Goal: Task Accomplishment & Management: Use online tool/utility

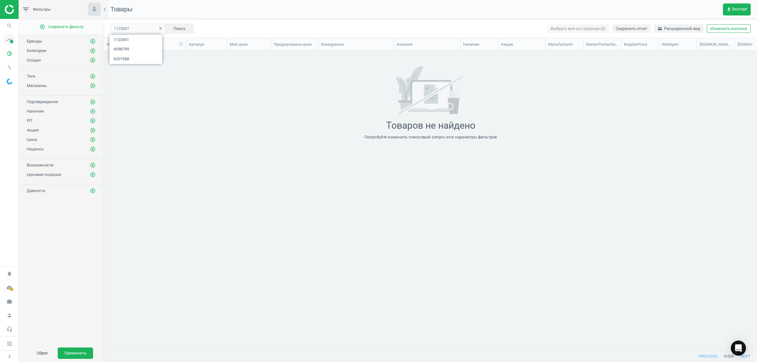
scroll to position [287, 647]
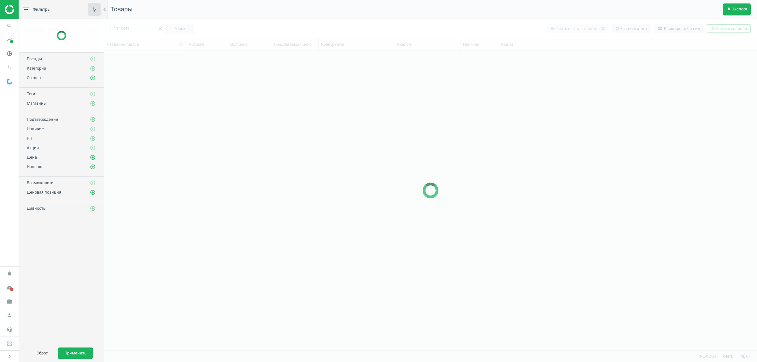
scroll to position [287, 647]
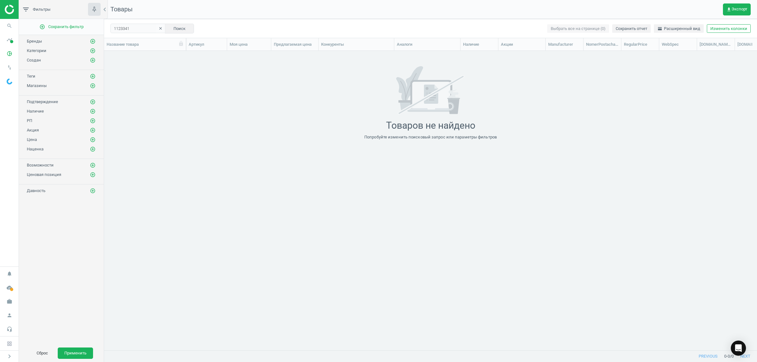
click at [158, 28] on icon "clear" at bounding box center [160, 28] width 4 height 4
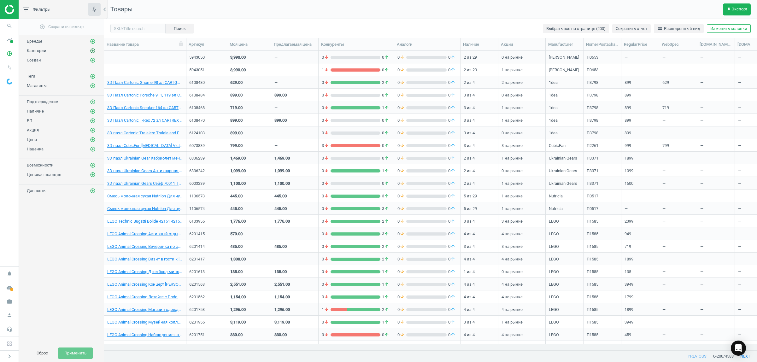
click at [92, 51] on icon "add_circle_outline" at bounding box center [93, 51] width 6 height 6
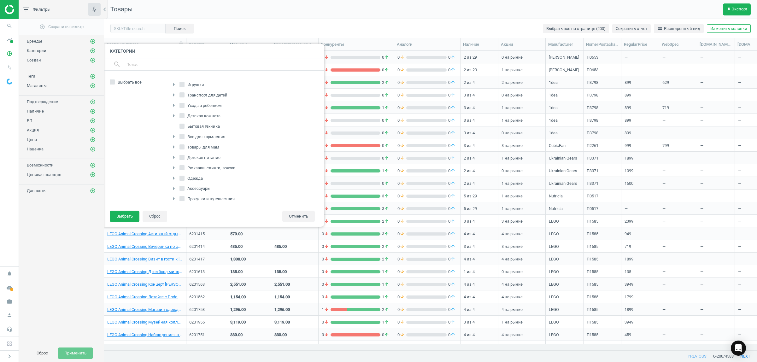
scroll to position [100, 0]
click at [182, 186] on input "Гигиена" at bounding box center [182, 185] width 4 height 4
checkbox input "true"
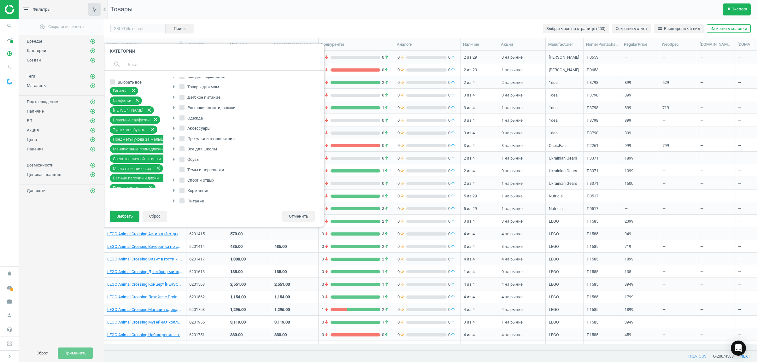
scroll to position [0, 0]
click at [180, 106] on input "Уход за ребенком" at bounding box center [182, 105] width 4 height 4
checkbox input "true"
click at [115, 217] on button "Выбрать" at bounding box center [125, 216] width 30 height 11
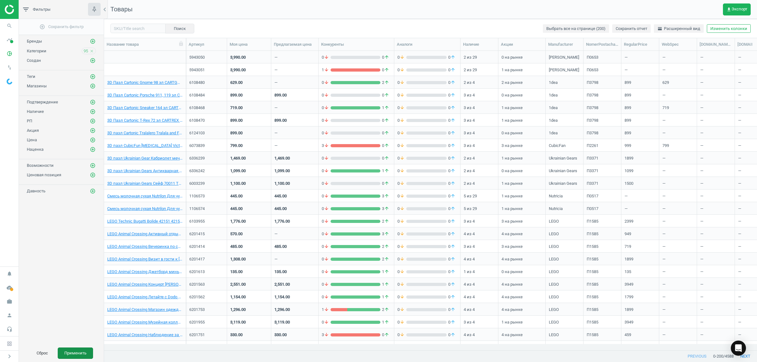
click at [83, 355] on button "Применить" at bounding box center [75, 353] width 35 height 11
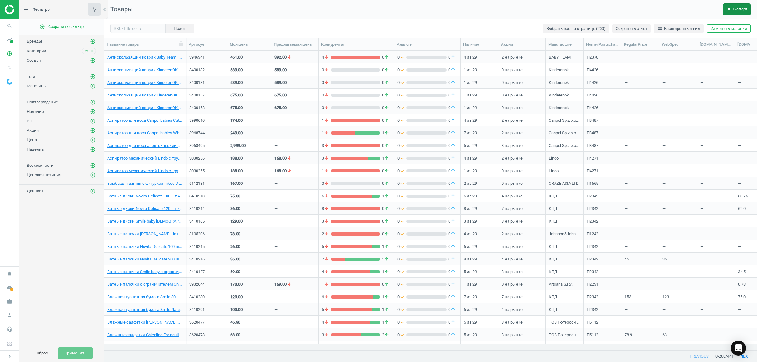
click at [734, 7] on span "get_app Экспорт" at bounding box center [737, 9] width 21 height 5
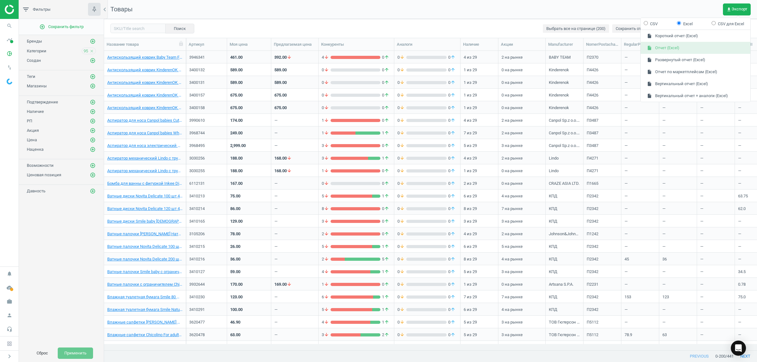
click at [663, 48] on button "insert_drive_file Отчет (Excel)" at bounding box center [696, 48] width 110 height 12
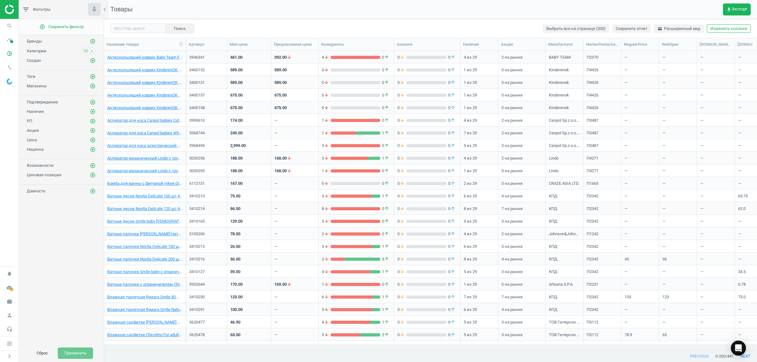
click at [92, 50] on icon "close" at bounding box center [92, 51] width 4 height 4
click at [92, 53] on icon "add_circle_outline" at bounding box center [93, 51] width 6 height 6
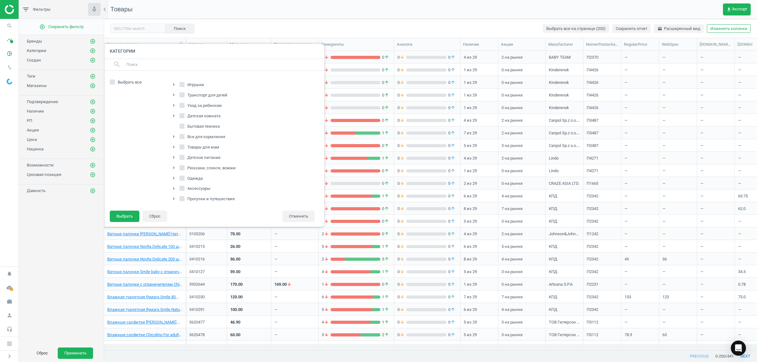
click at [181, 105] on input "Уход за ребенком" at bounding box center [182, 105] width 4 height 4
checkbox input "true"
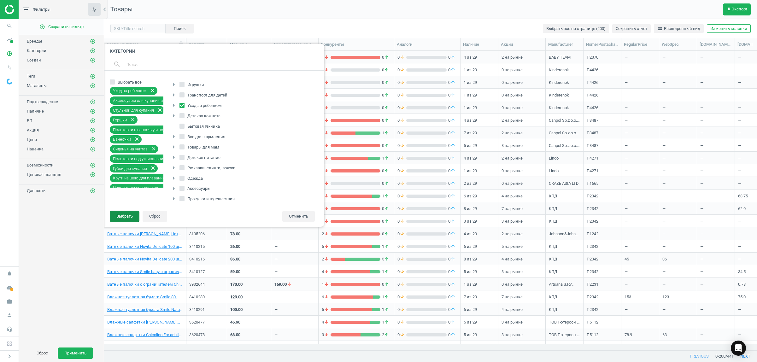
click at [125, 217] on button "Выбрать" at bounding box center [125, 216] width 30 height 11
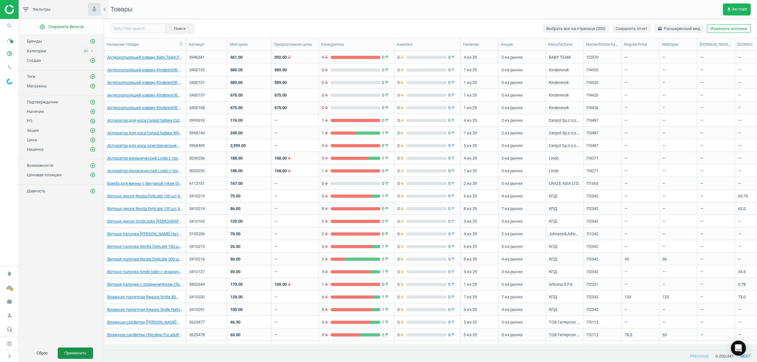
click at [76, 354] on button "Применить" at bounding box center [75, 353] width 35 height 11
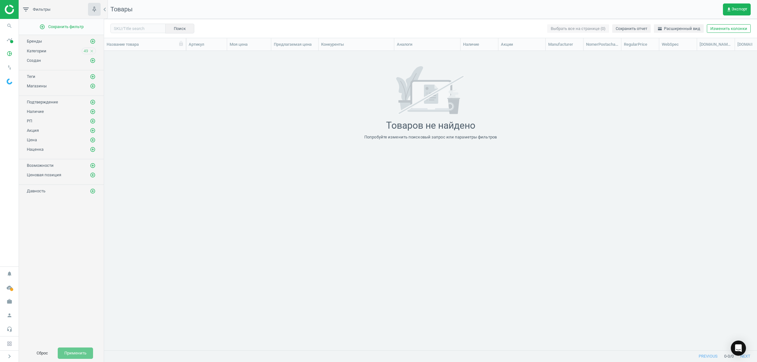
click at [92, 51] on icon "close" at bounding box center [92, 51] width 4 height 4
click at [91, 51] on icon "add_circle_outline" at bounding box center [93, 51] width 6 height 6
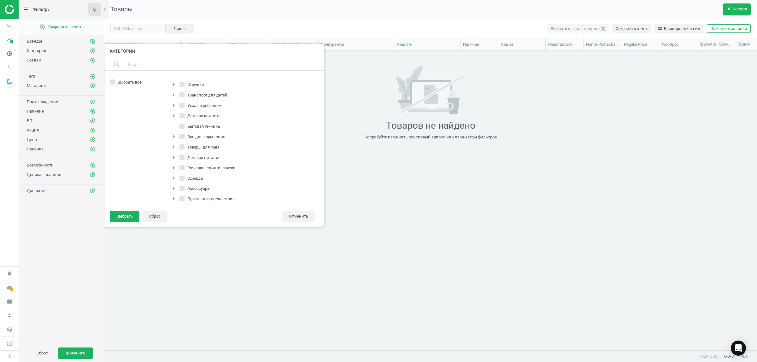
click at [174, 104] on icon "arrow_right" at bounding box center [174, 106] width 8 height 8
click at [186, 106] on span "Уход за ребенком" at bounding box center [204, 106] width 37 height 6
click at [184, 106] on input "Уход за ребенком" at bounding box center [182, 105] width 4 height 4
checkbox input "true"
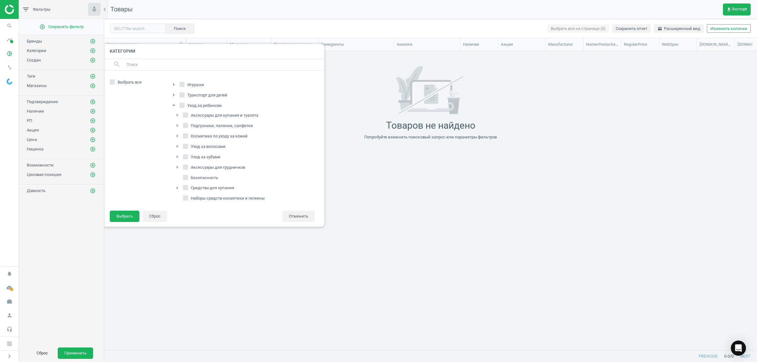
checkbox input "true"
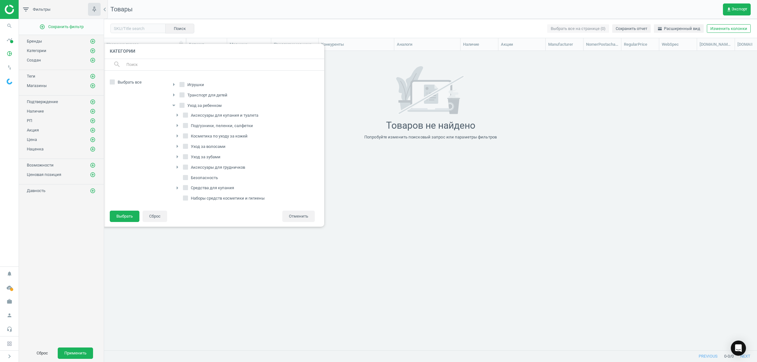
checkbox input "true"
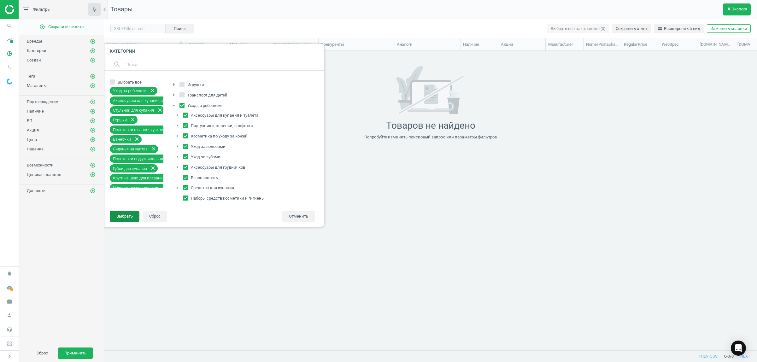
click at [120, 220] on button "Выбрать" at bounding box center [125, 216] width 30 height 11
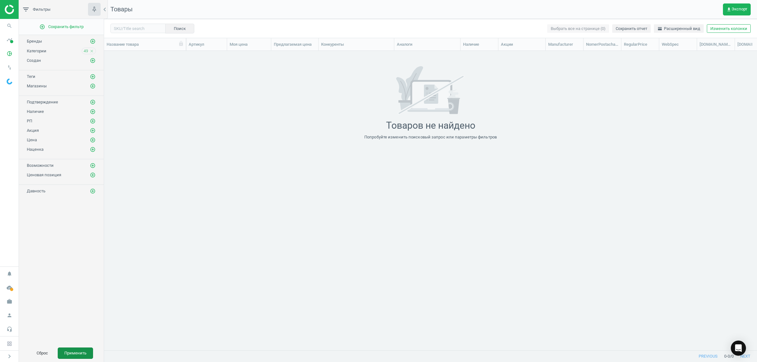
click at [80, 355] on button "Применить" at bounding box center [75, 353] width 35 height 11
click at [82, 351] on button "Применить" at bounding box center [75, 353] width 35 height 11
click at [7, 55] on icon "pie_chart_outlined" at bounding box center [9, 54] width 12 height 12
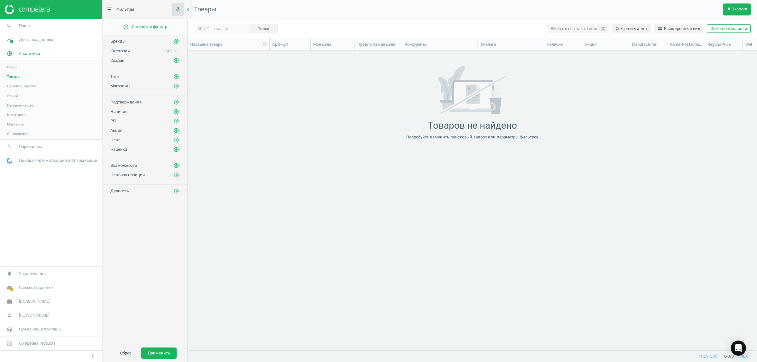
scroll to position [287, 564]
click at [13, 63] on link "Обзор" at bounding box center [51, 66] width 102 height 9
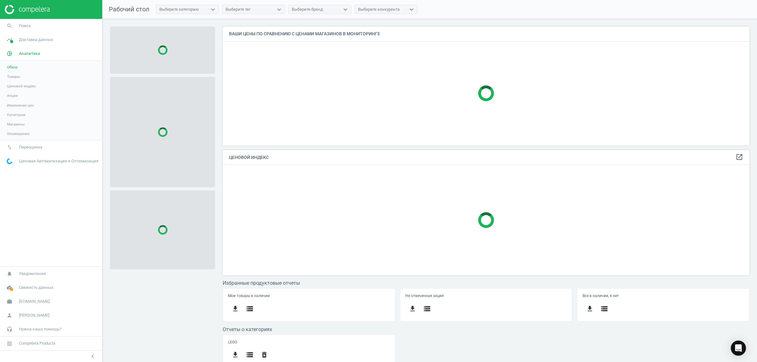
scroll to position [131, 533]
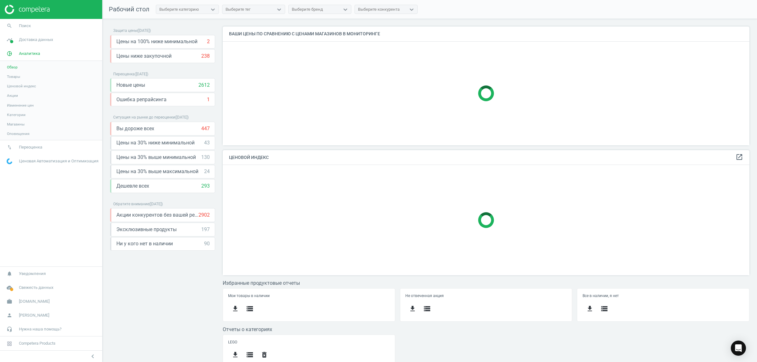
click at [14, 77] on span "Товары" at bounding box center [13, 76] width 13 height 5
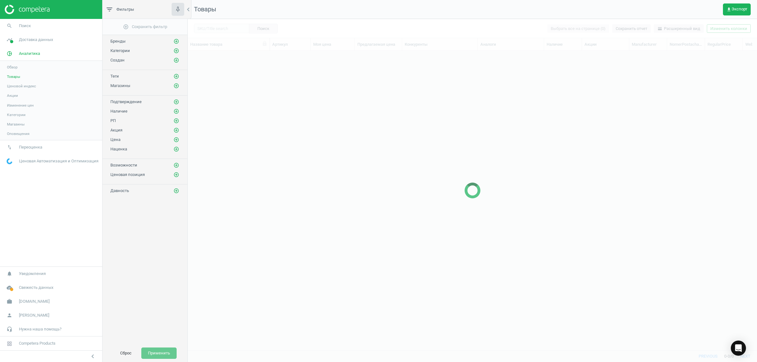
scroll to position [287, 564]
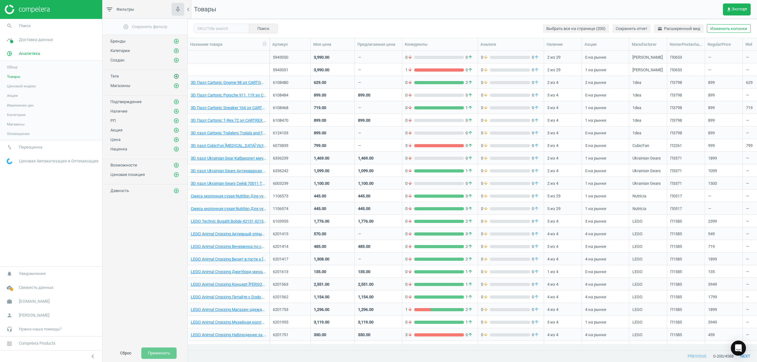
click at [176, 76] on icon "add_circle_outline" at bounding box center [177, 77] width 6 height 6
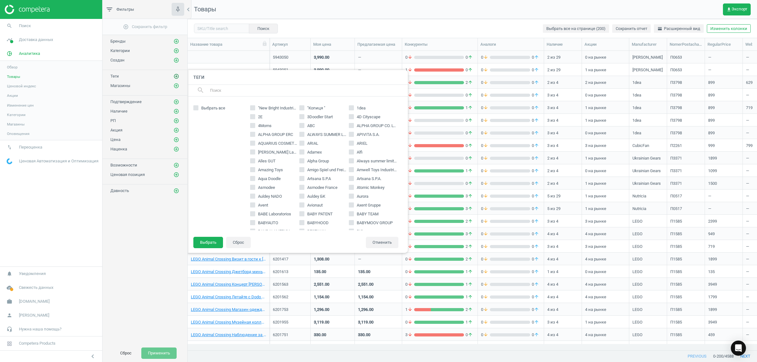
click at [177, 78] on icon "add_circle_outline" at bounding box center [177, 77] width 6 height 6
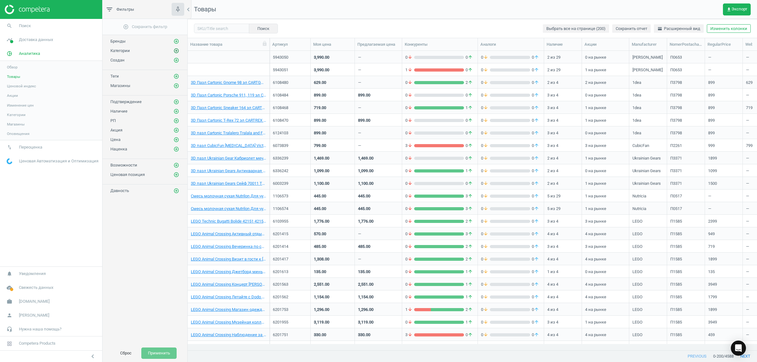
click at [176, 50] on icon "add_circle_outline" at bounding box center [177, 51] width 6 height 6
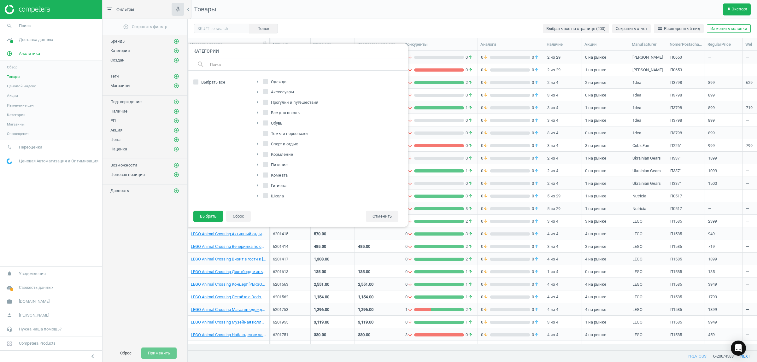
scroll to position [0, 0]
click at [211, 81] on span "Выбрать все" at bounding box center [213, 83] width 27 height 6
click at [198, 81] on input "Выбрать все" at bounding box center [196, 82] width 4 height 4
checkbox input "true"
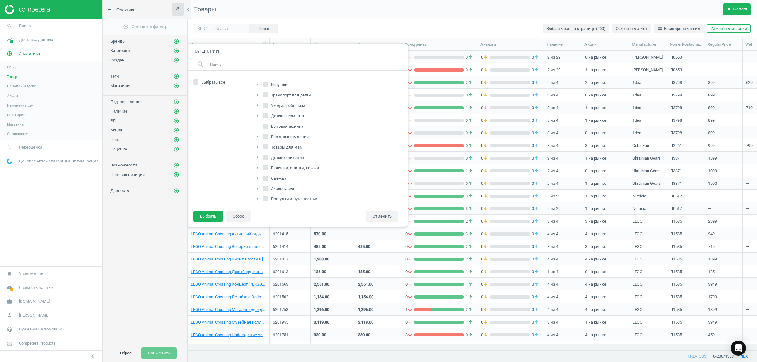
checkbox input "true"
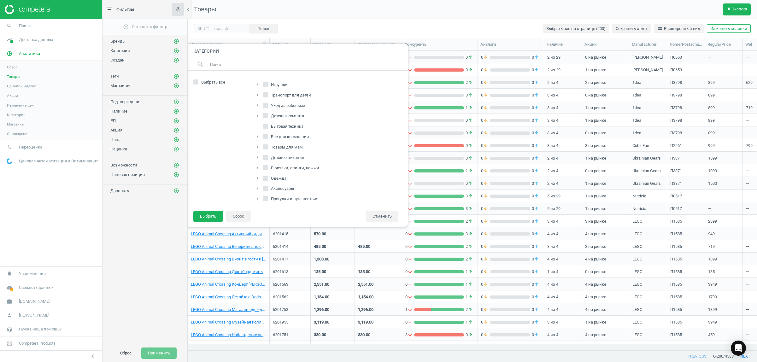
checkbox input "true"
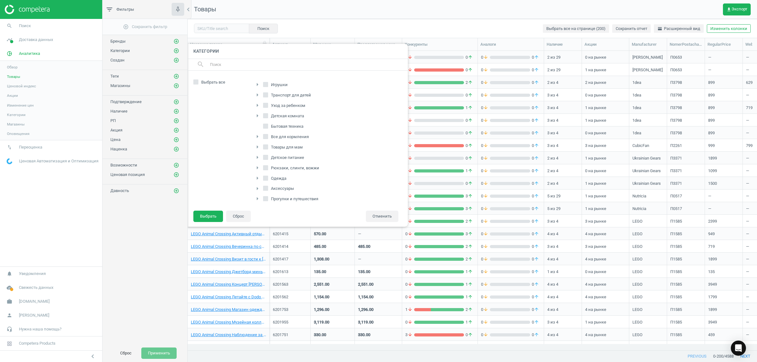
checkbox input "true"
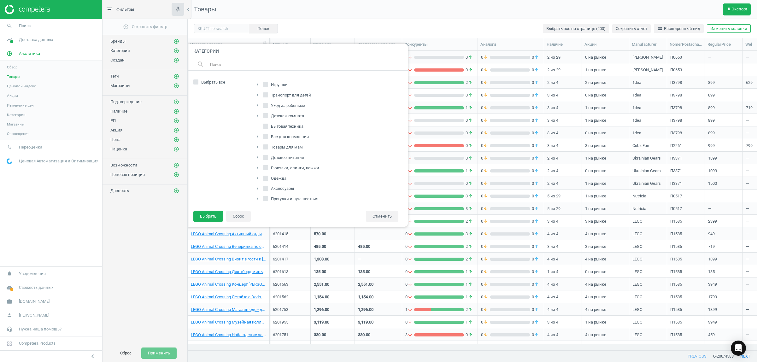
checkbox input "true"
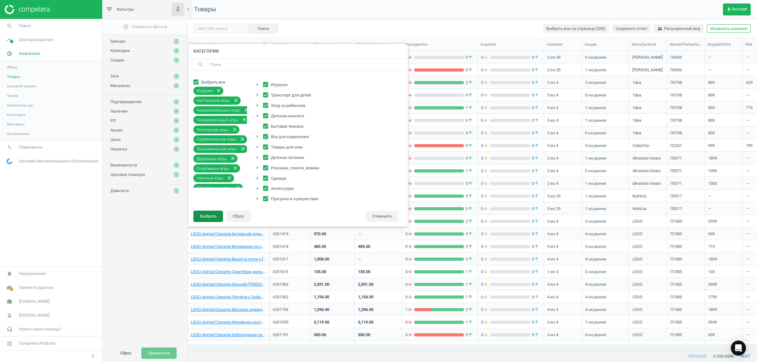
click at [205, 214] on button "Выбрать" at bounding box center [208, 216] width 30 height 11
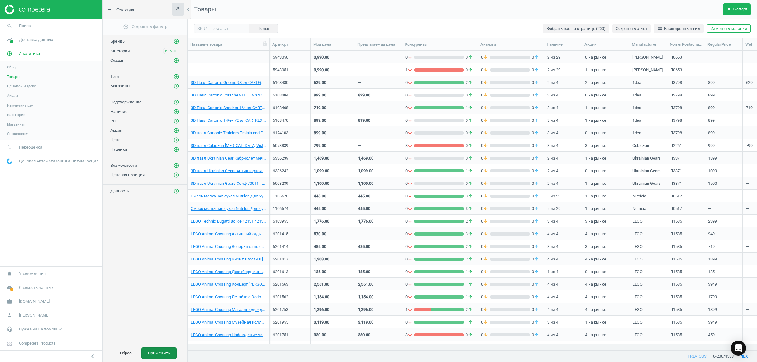
click at [163, 351] on button "Применить" at bounding box center [158, 353] width 35 height 11
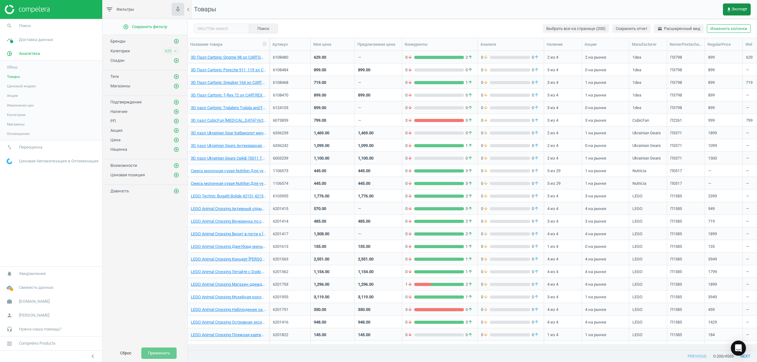
click at [729, 7] on icon "get_app" at bounding box center [729, 9] width 5 height 5
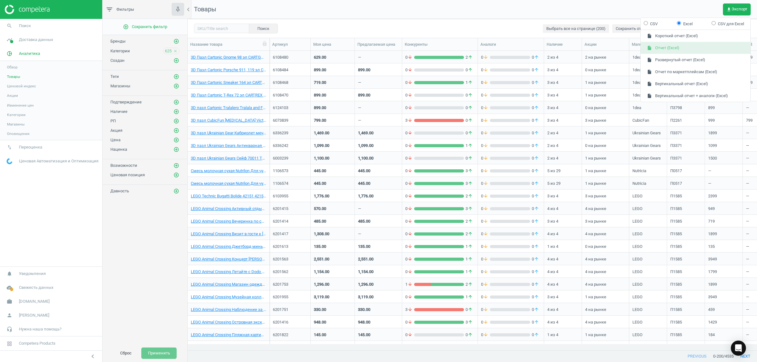
click at [678, 47] on button "insert_drive_file Отчет (Excel)" at bounding box center [696, 48] width 110 height 12
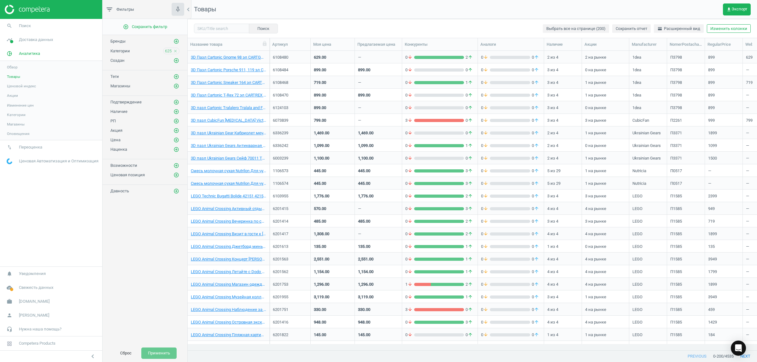
click at [523, 3] on nav "Товары get_app Экспорт" at bounding box center [473, 9] width 570 height 19
click at [732, 9] on span "get_app Экспорт" at bounding box center [737, 9] width 21 height 5
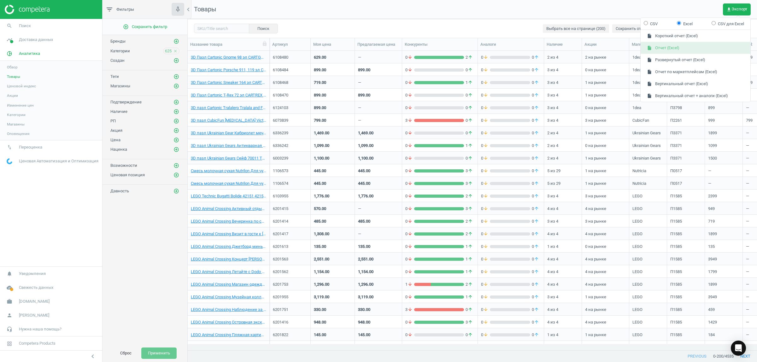
click at [675, 46] on button "insert_drive_file Отчет (Excel)" at bounding box center [696, 48] width 110 height 12
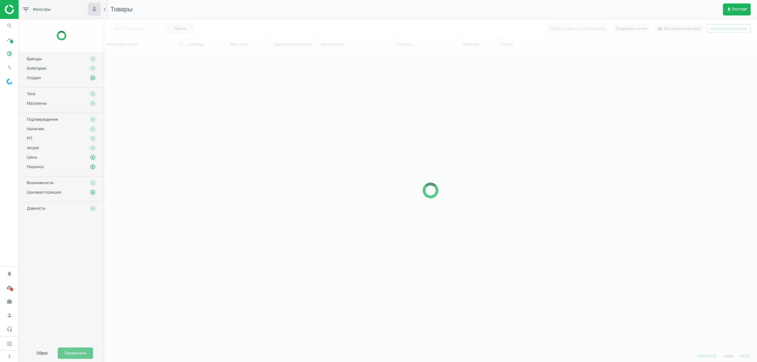
scroll to position [6, 6]
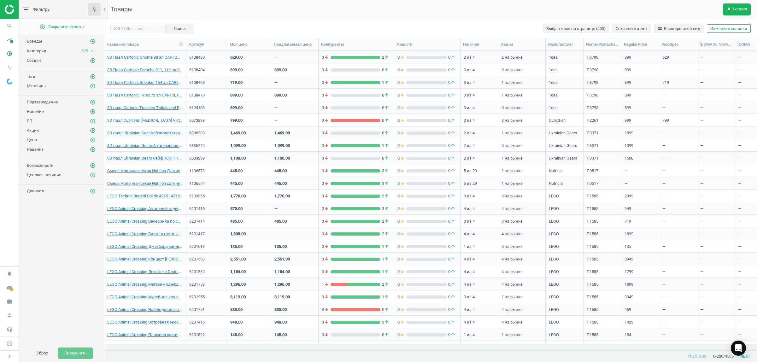
click at [92, 53] on icon "close" at bounding box center [92, 51] width 4 height 4
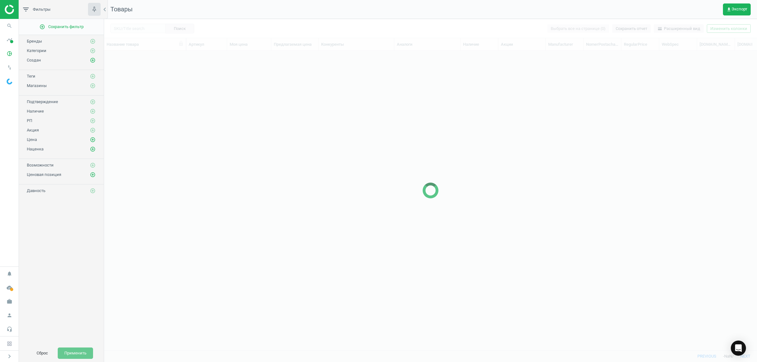
scroll to position [287, 647]
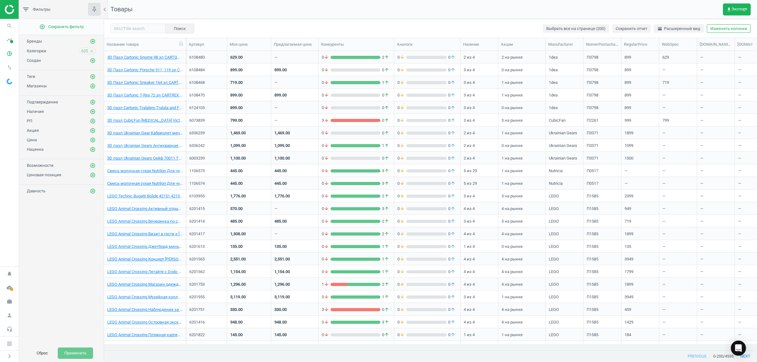
click at [91, 51] on icon "close" at bounding box center [92, 51] width 4 height 4
click at [75, 352] on button "Применить" at bounding box center [75, 353] width 35 height 11
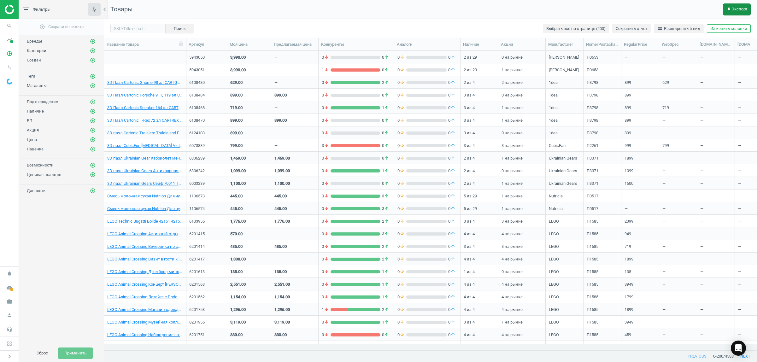
click at [734, 10] on span "get_app Экспорт" at bounding box center [737, 9] width 21 height 5
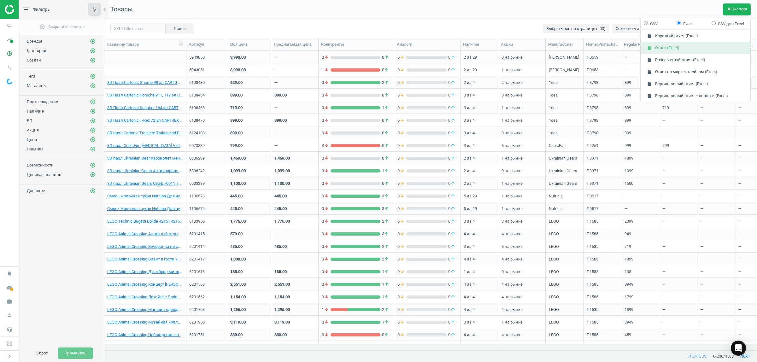
click at [670, 47] on button "insert_drive_file Отчет (Excel)" at bounding box center [696, 48] width 110 height 12
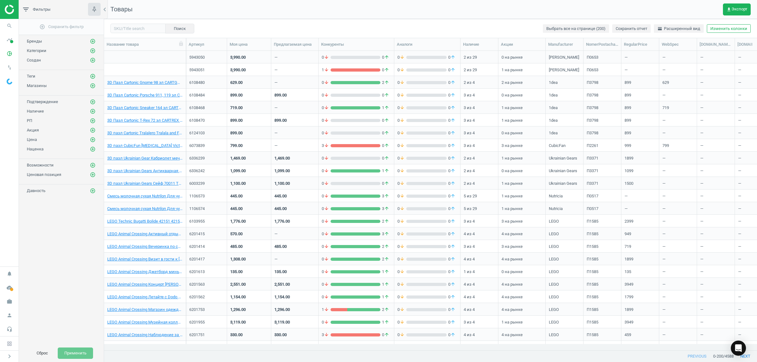
scroll to position [287, 647]
